Goal: Information Seeking & Learning: Check status

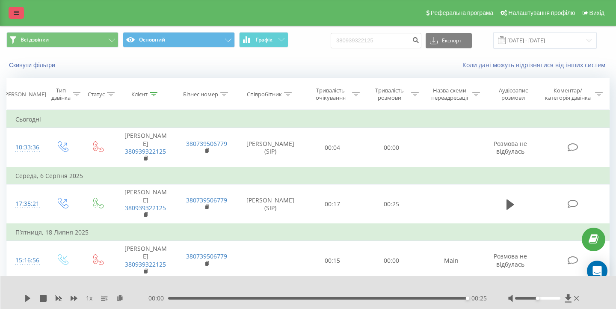
click at [19, 19] on link at bounding box center [16, 13] width 15 height 12
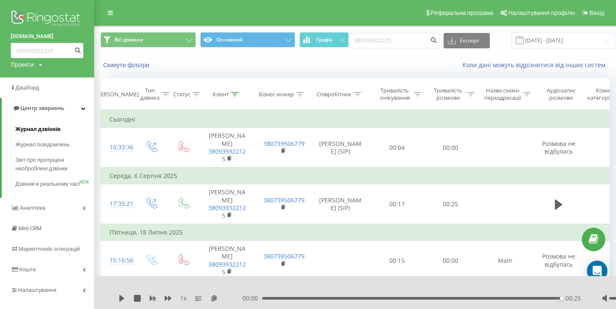
click at [41, 126] on span "Журнал дзвінків" at bounding box center [37, 129] width 45 height 9
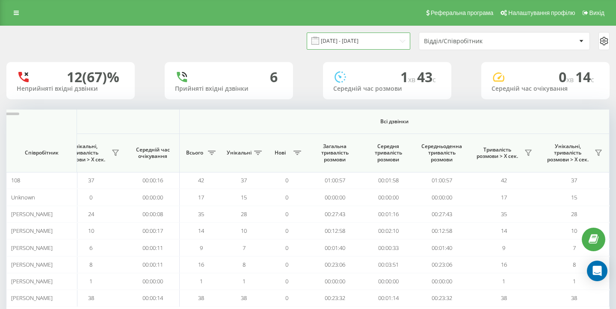
click at [373, 48] on input "[DATE] - [DATE]" at bounding box center [359, 41] width 104 height 17
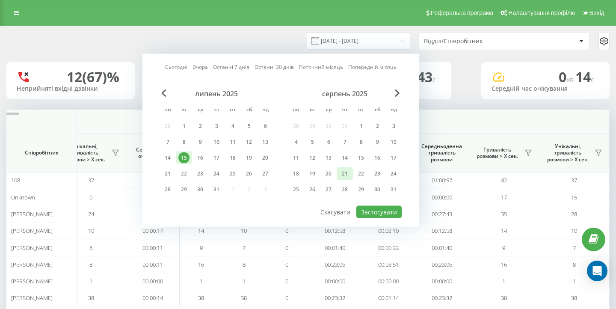
click at [343, 179] on div "21" at bounding box center [344, 173] width 11 height 11
click at [386, 217] on button "Застосувати" at bounding box center [378, 212] width 45 height 12
type input "[DATE] - [DATE]"
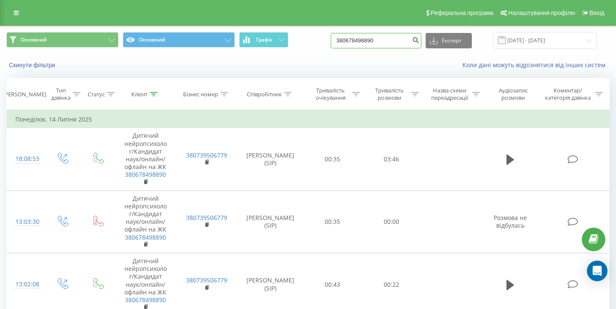
click at [376, 45] on input "380678498890" at bounding box center [376, 40] width 91 height 15
paste input "8510700"
type input "380685107000"
click at [419, 42] on icon "submit" at bounding box center [415, 38] width 7 height 5
